Goal: Information Seeking & Learning: Check status

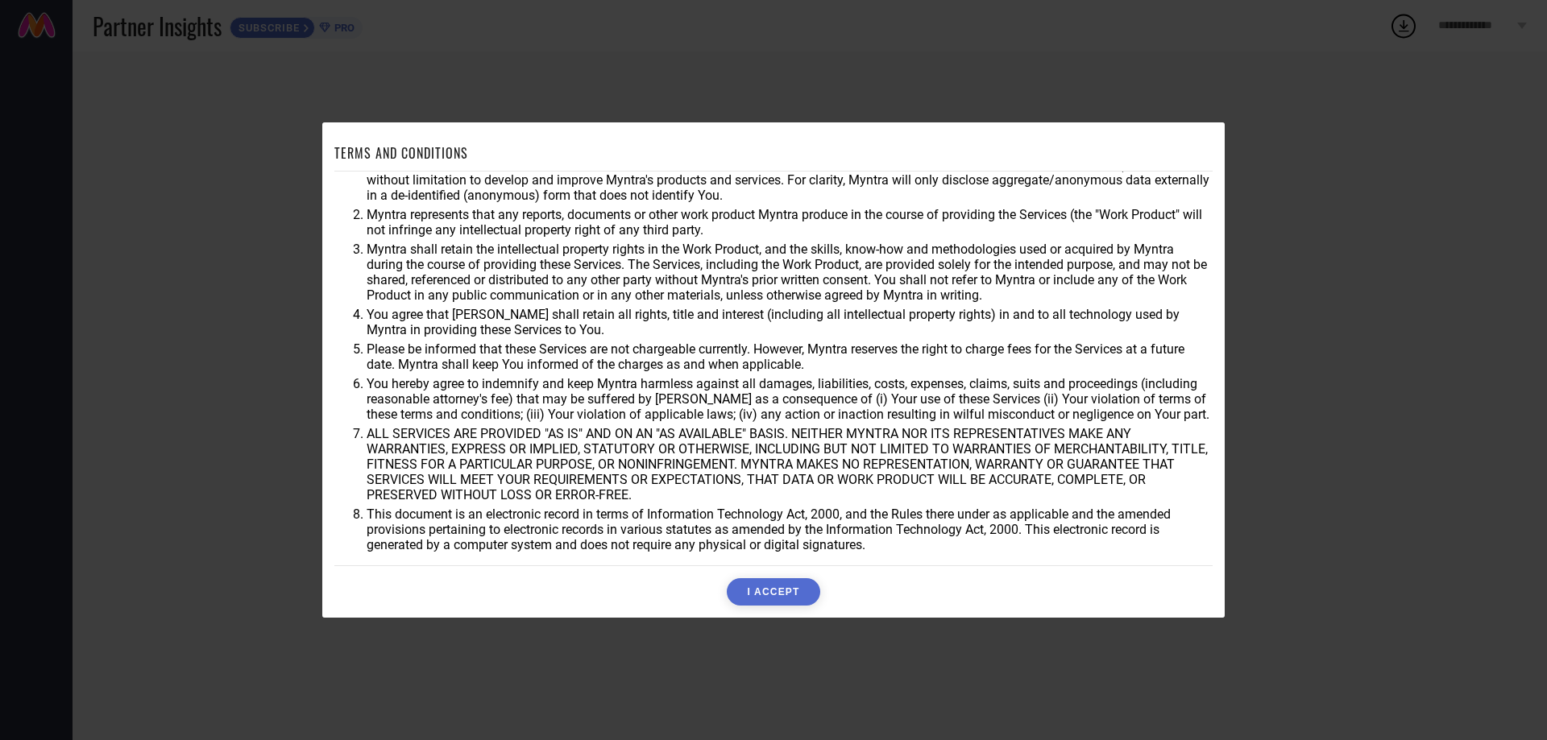
scroll to position [43, 0]
click at [785, 594] on button "I ACCEPT" at bounding box center [773, 591] width 93 height 27
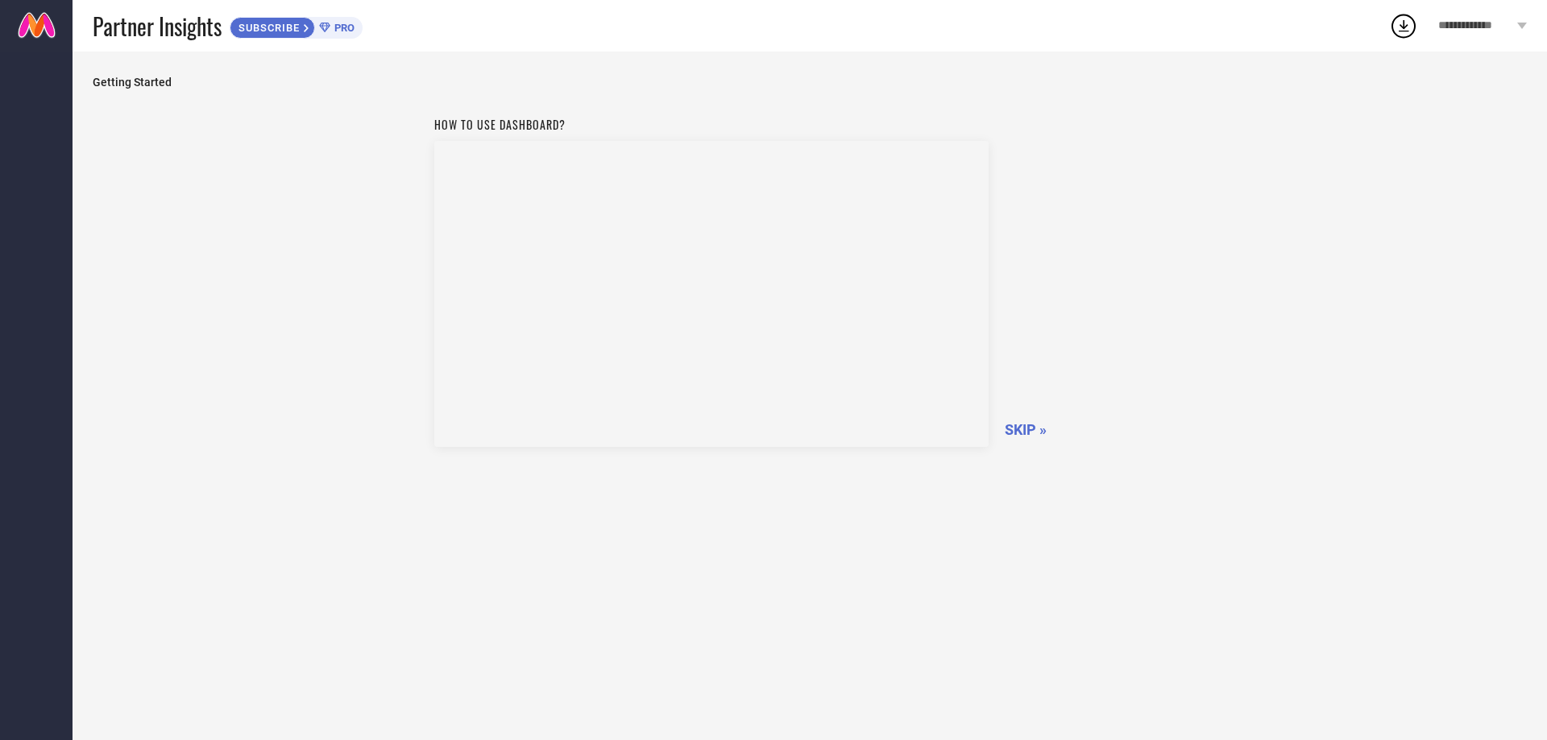
click at [1023, 433] on span "SKIP »" at bounding box center [1026, 429] width 42 height 17
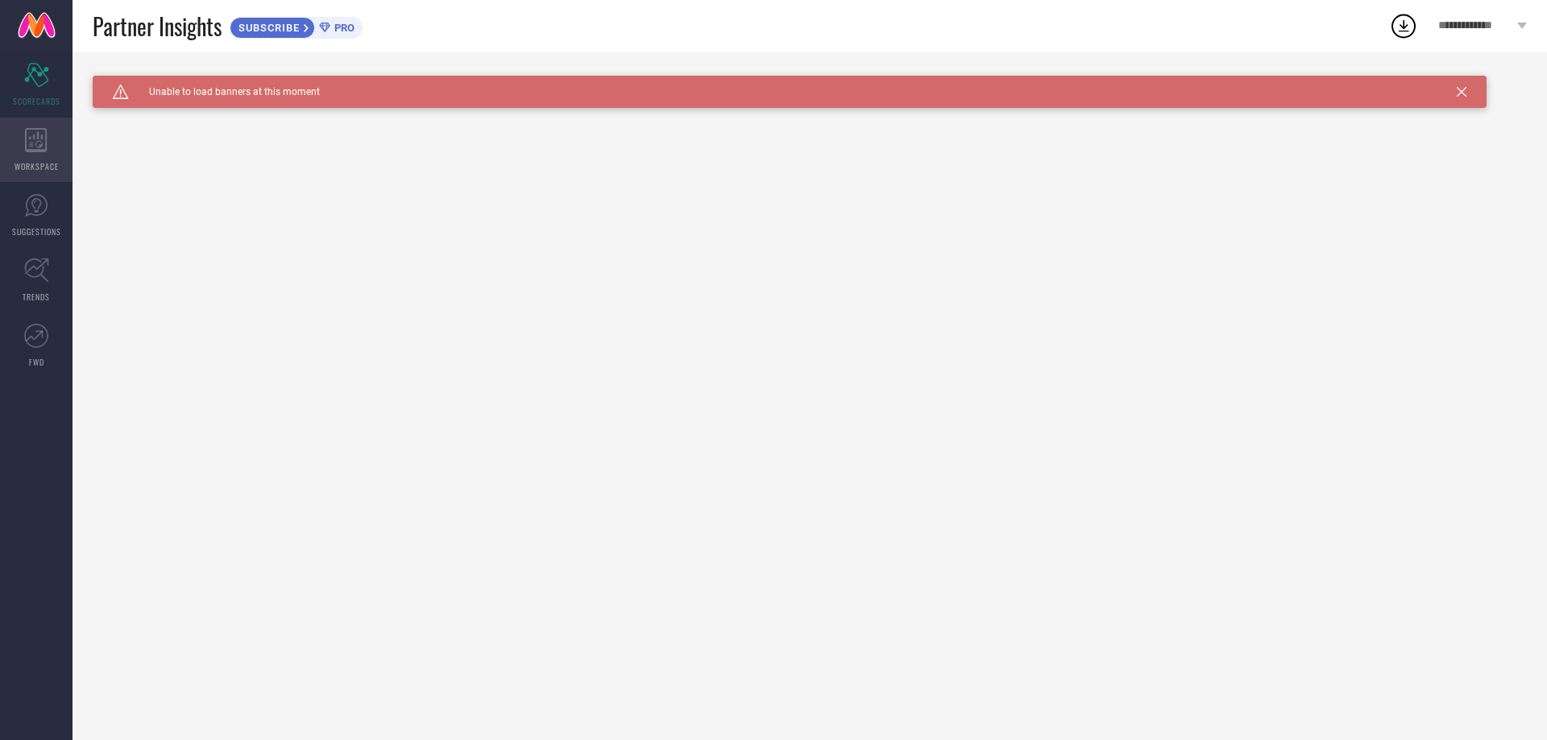
click at [44, 147] on icon at bounding box center [36, 140] width 23 height 24
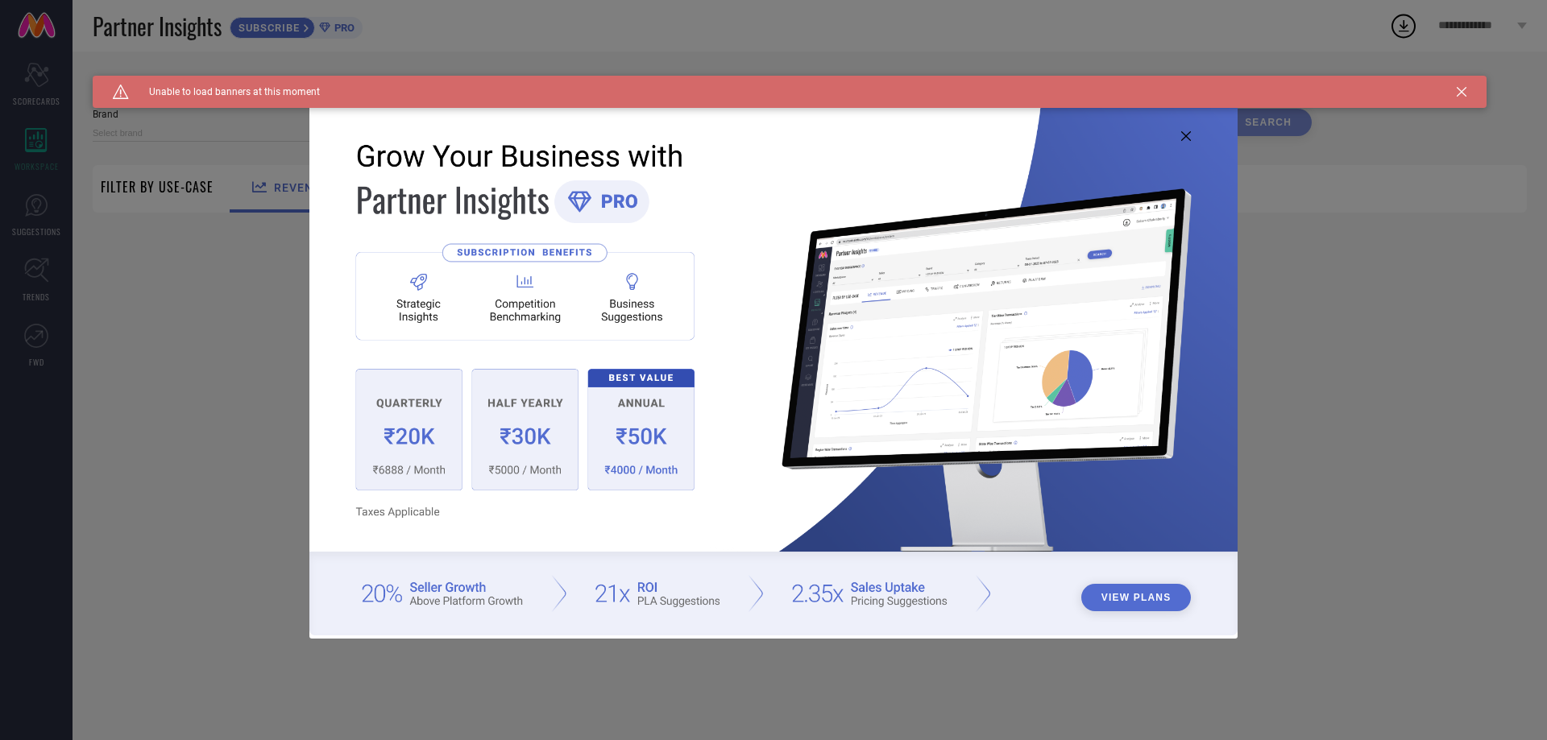
type input "1 STOP FASHION"
type input "All"
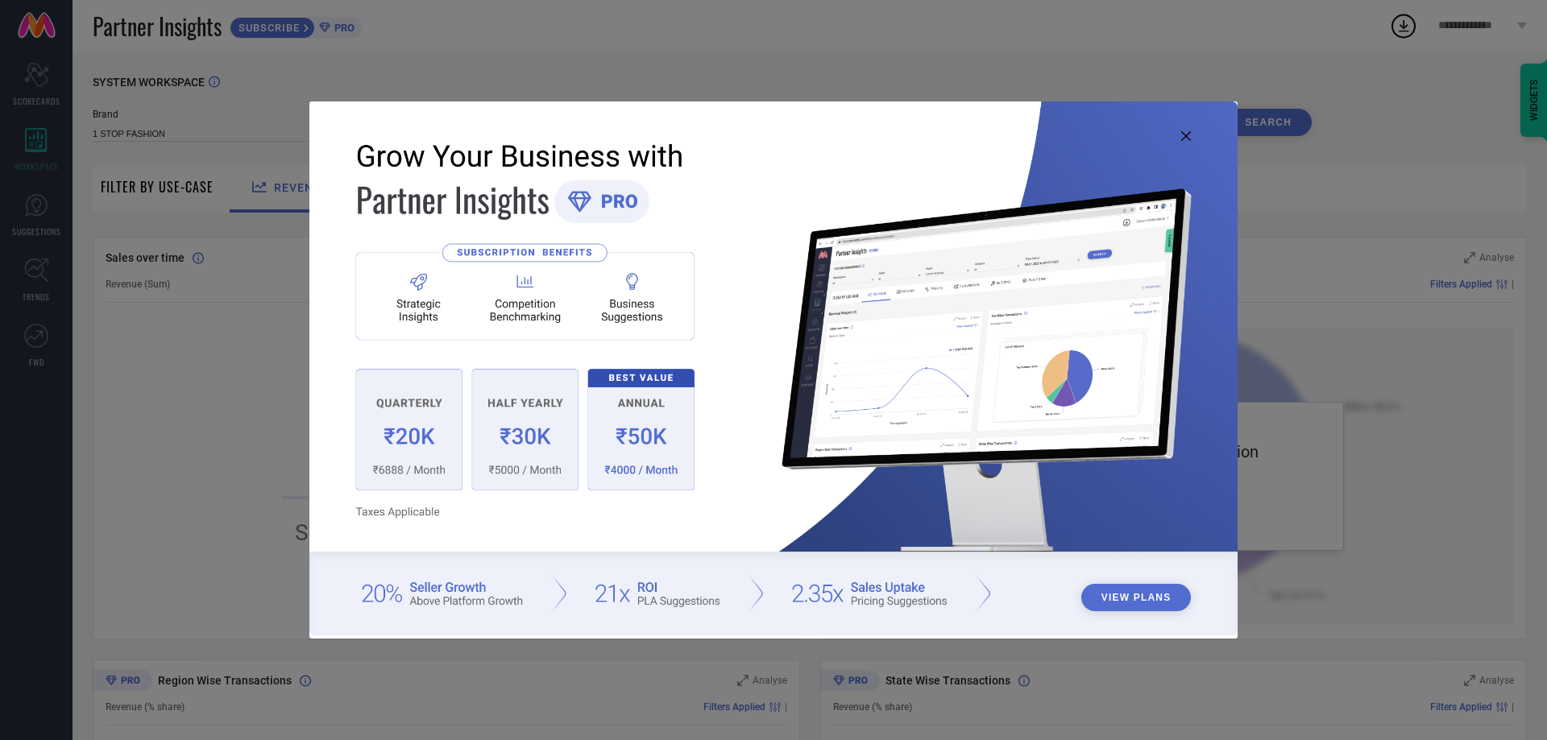
click at [1138, 593] on button "View Plans" at bounding box center [1136, 597] width 110 height 27
click at [1185, 129] on img at bounding box center [773, 368] width 928 height 533
click at [1186, 136] on icon at bounding box center [1186, 136] width 10 height 10
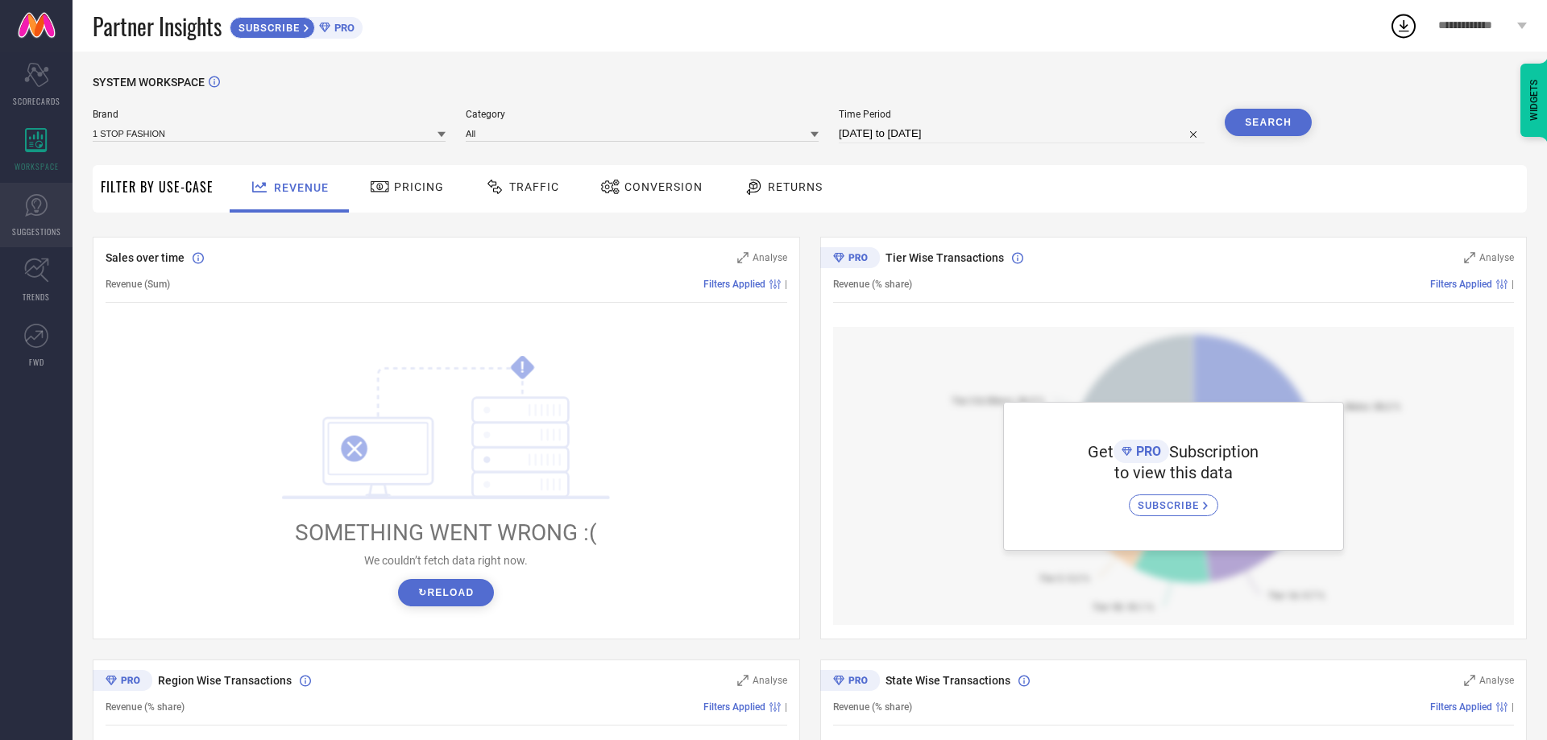
click at [45, 217] on icon at bounding box center [36, 205] width 24 height 24
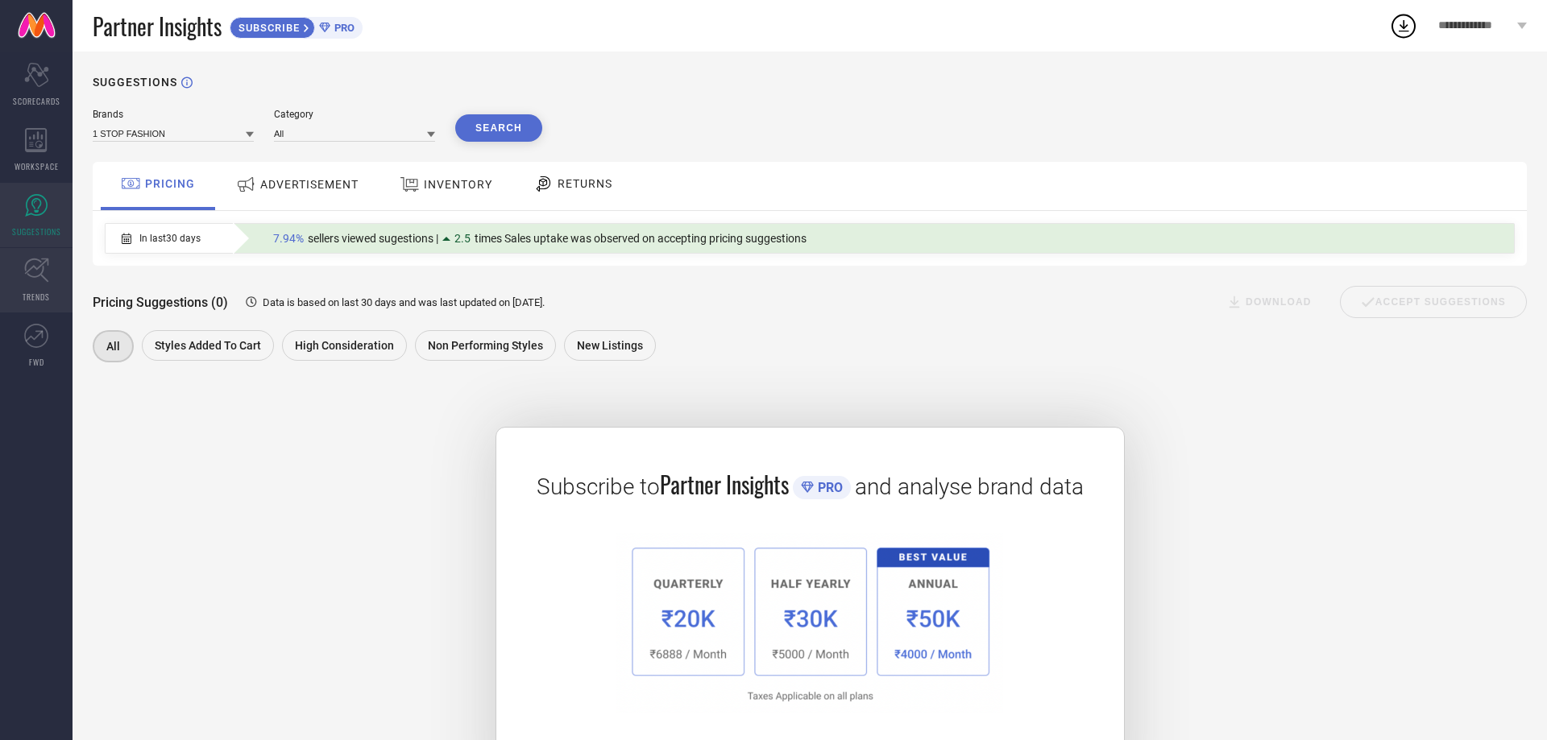
click at [39, 272] on icon at bounding box center [36, 270] width 25 height 25
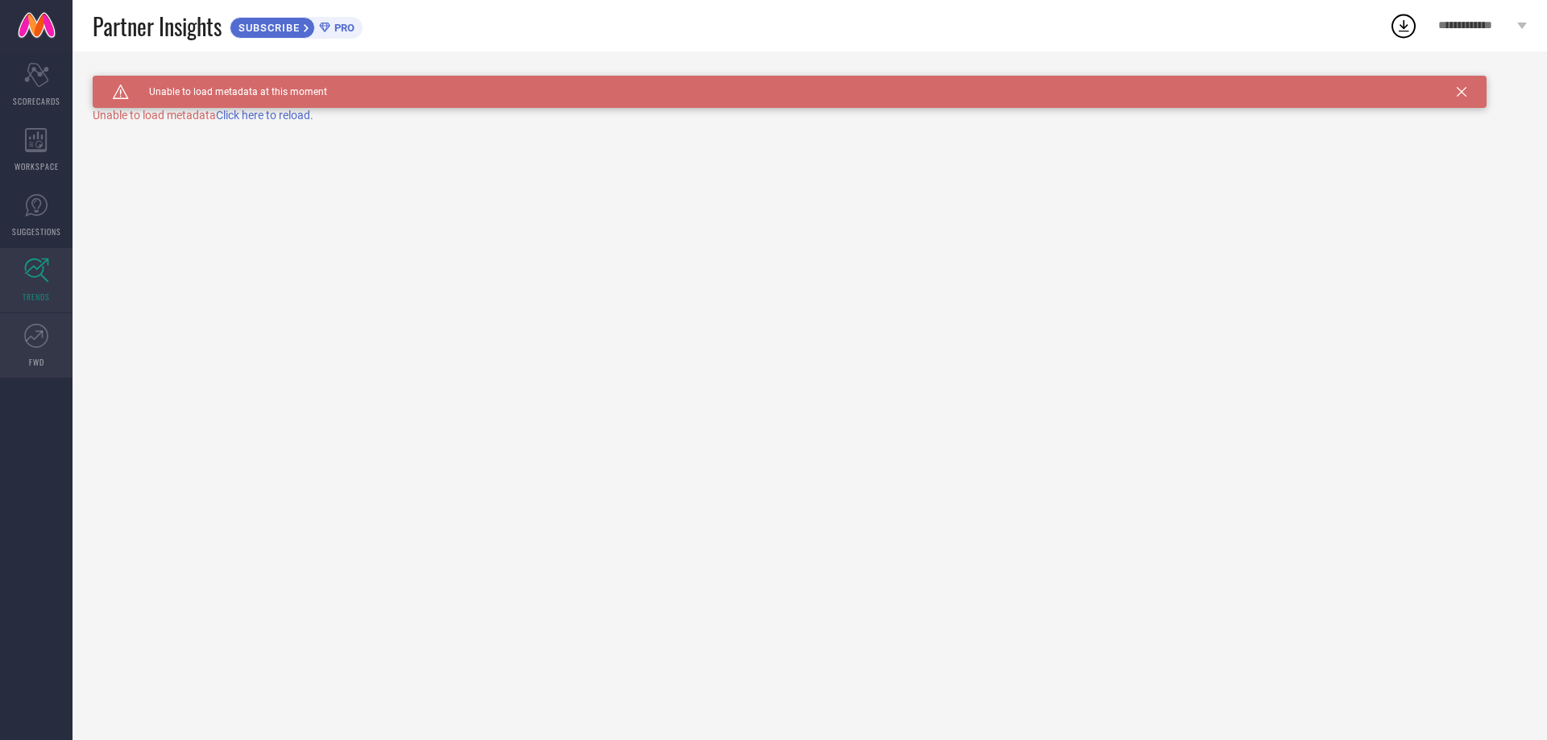
click at [41, 335] on icon at bounding box center [36, 336] width 24 height 24
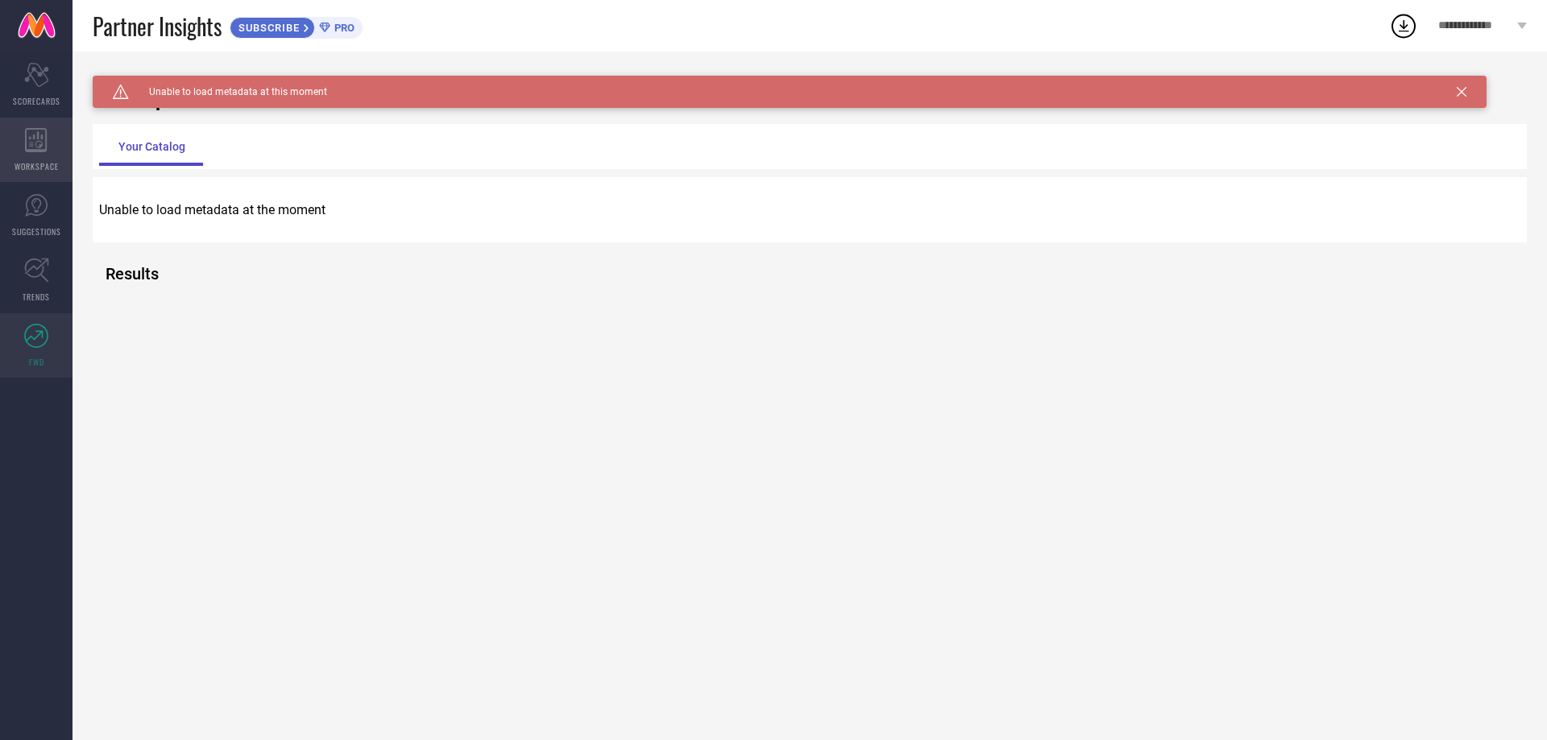
click at [37, 156] on div "WORKSPACE" at bounding box center [36, 150] width 73 height 64
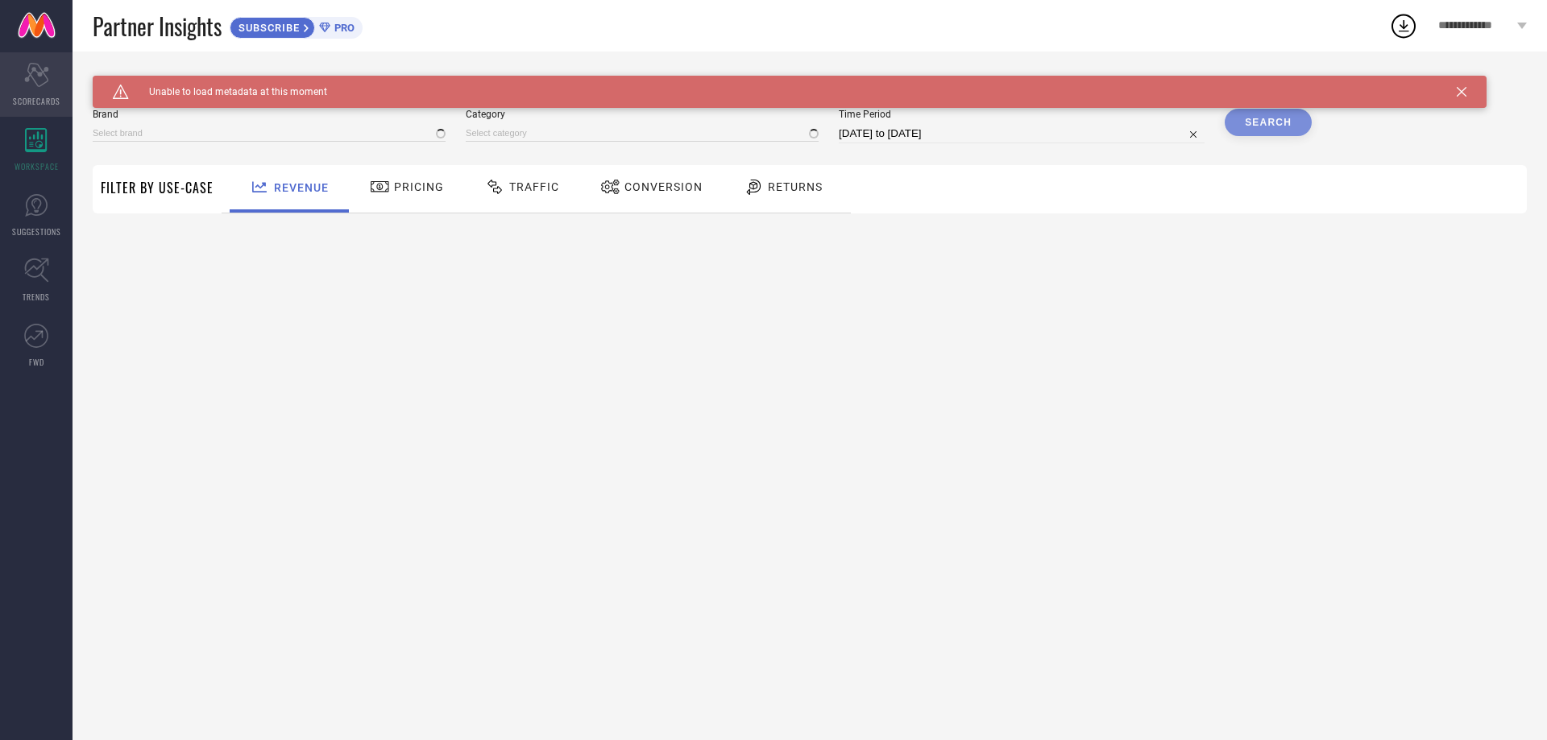
click at [34, 92] on div "Scorecard SCORECARDS" at bounding box center [36, 84] width 73 height 64
